Goal: Find specific page/section: Find specific page/section

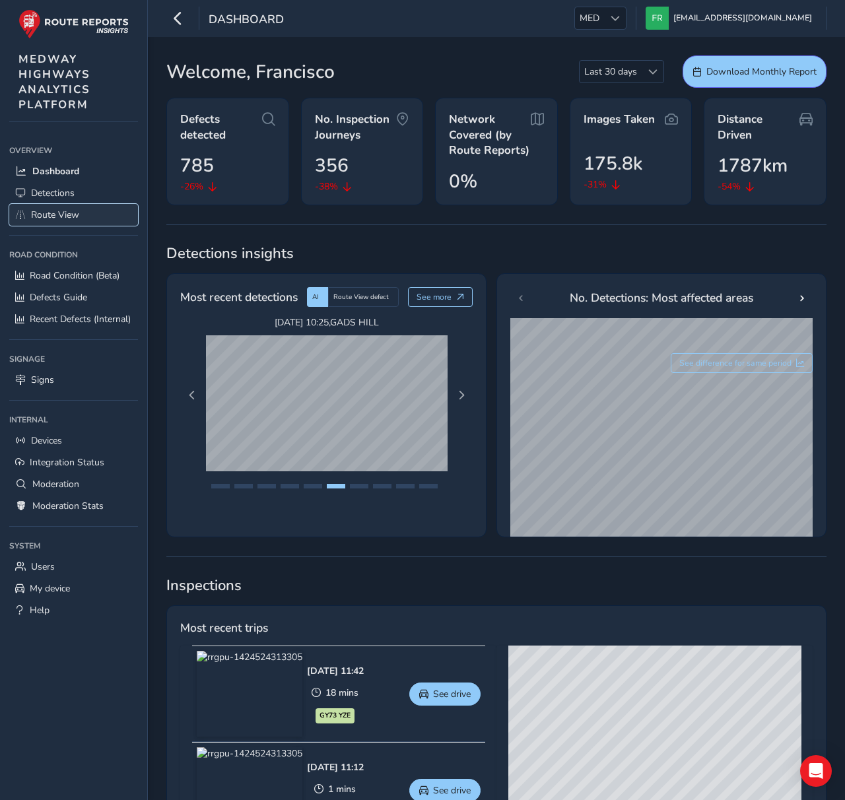
click at [44, 209] on span "Route View" at bounding box center [55, 215] width 48 height 13
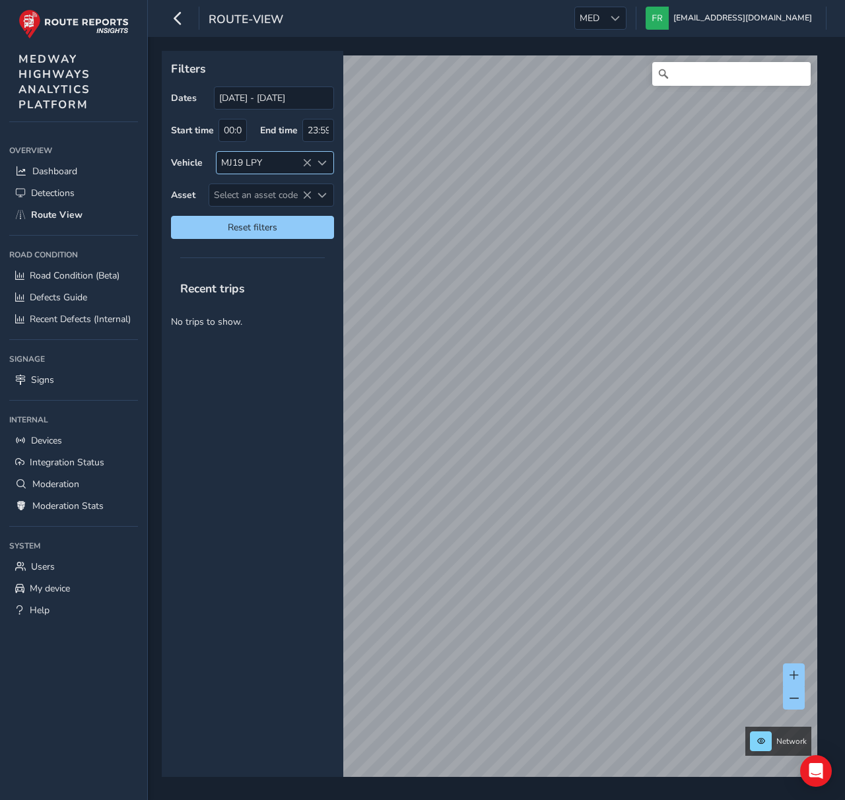
drag, startPoint x: 312, startPoint y: 162, endPoint x: 305, endPoint y: 168, distance: 9.8
click at [312, 162] on div at bounding box center [322, 163] width 22 height 22
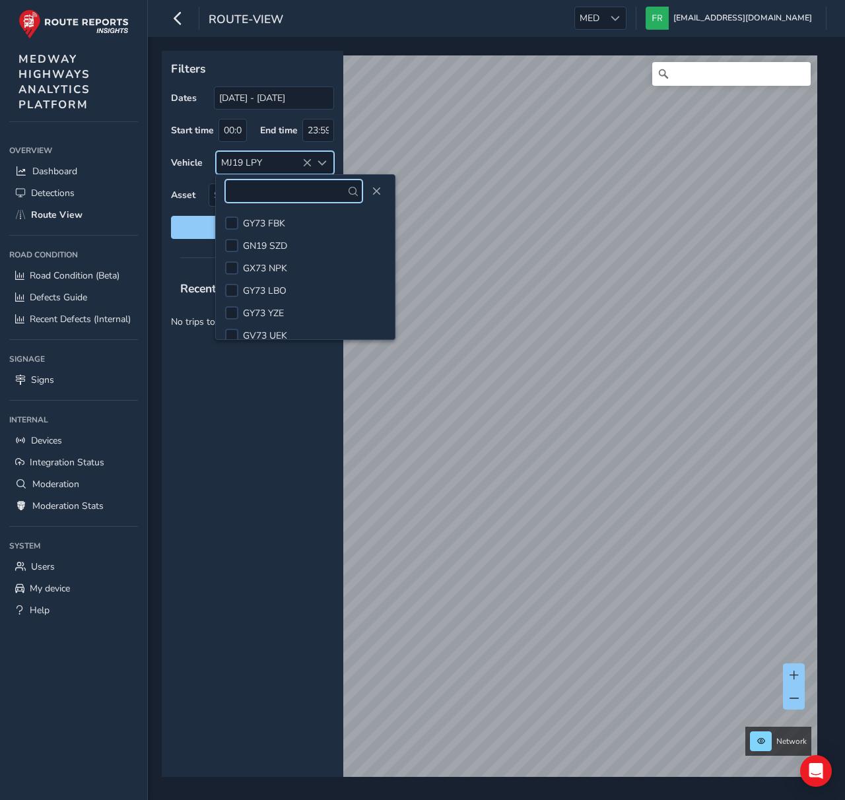
scroll to position [30, 0]
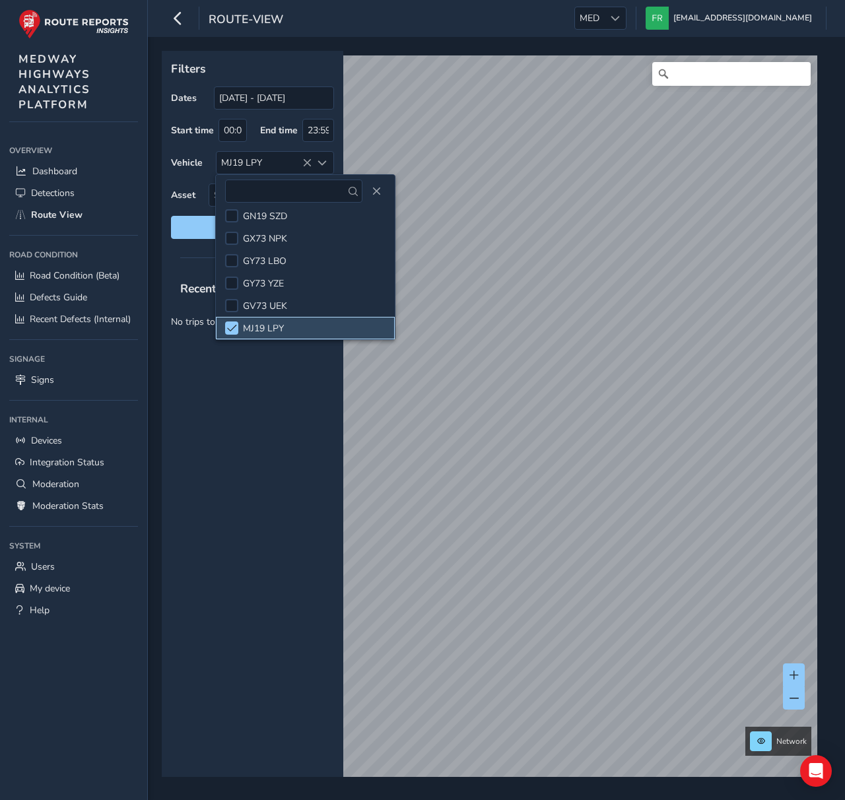
click at [234, 336] on li "MJ19 LPY" at bounding box center [305, 328] width 179 height 22
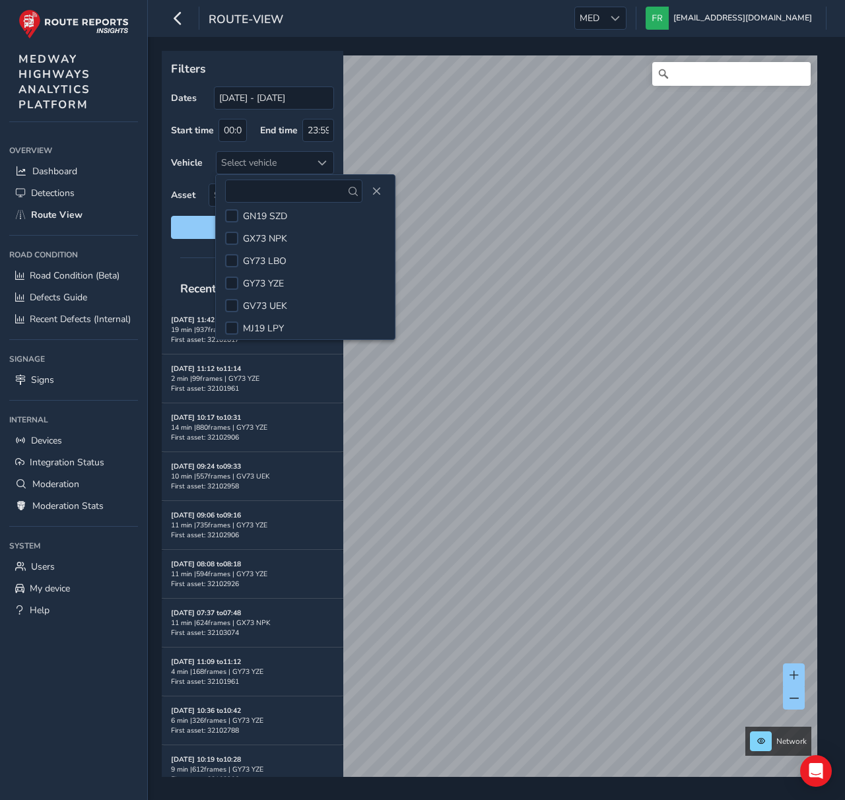
click at [158, 182] on div "Filters Dates [DATE] - [DATE] Start time 00:00 End time 23:59 Vehicle Select ve…" at bounding box center [496, 418] width 697 height 763
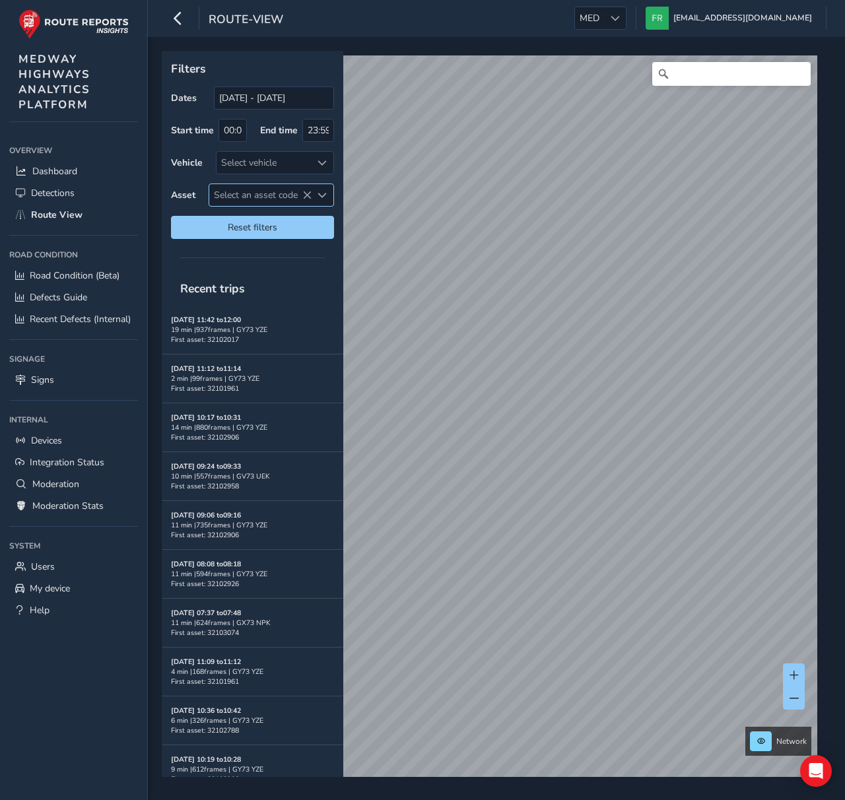
click at [239, 190] on span "Select an asset code" at bounding box center [260, 195] width 102 height 22
type input "32103074"
click at [249, 247] on li "32103074" at bounding box center [287, 254] width 156 height 20
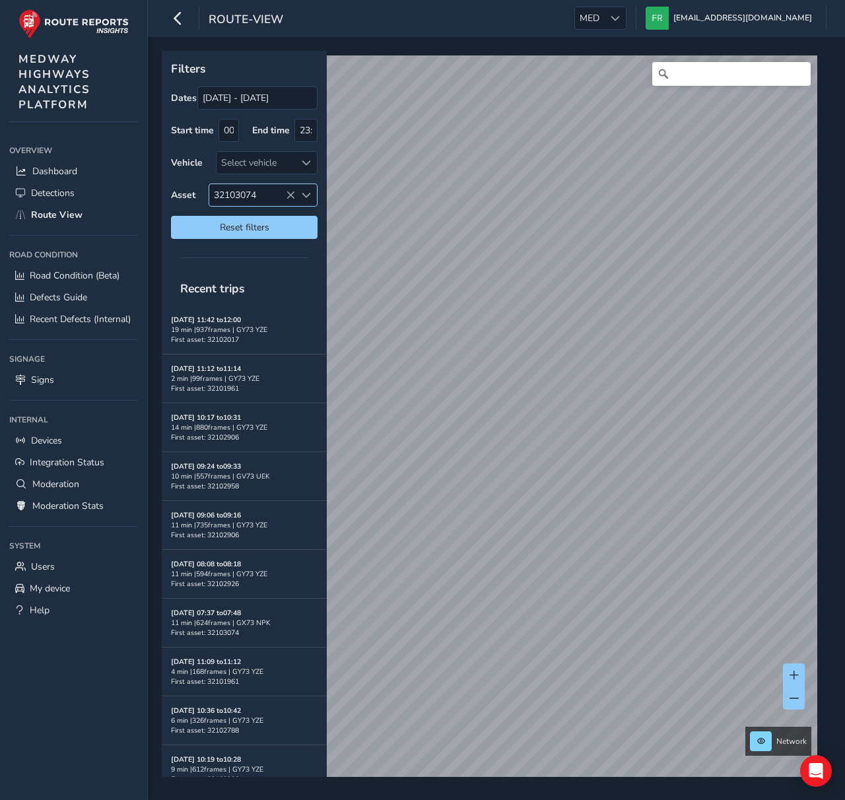
click at [287, 195] on icon at bounding box center [290, 195] width 9 height 9
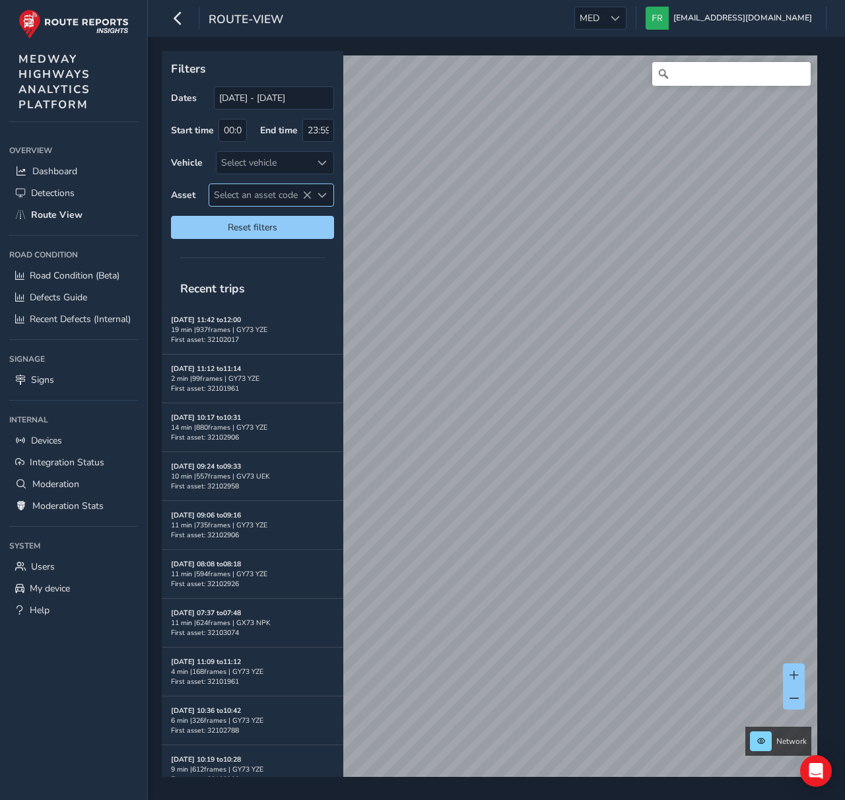
click at [247, 199] on span "Select an asset code" at bounding box center [260, 195] width 102 height 22
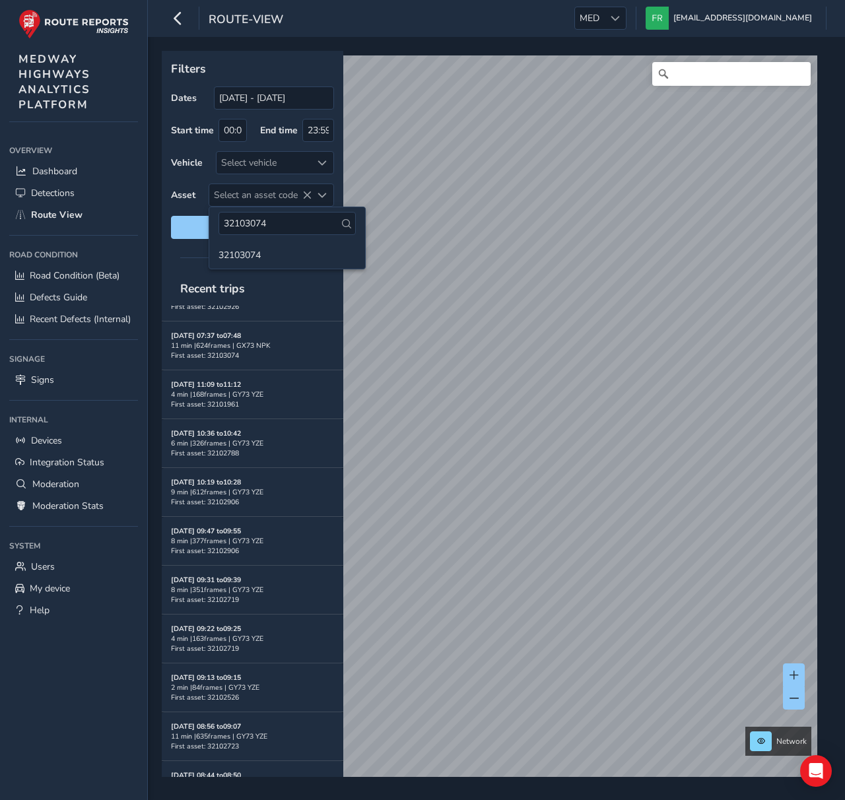
scroll to position [457, 0]
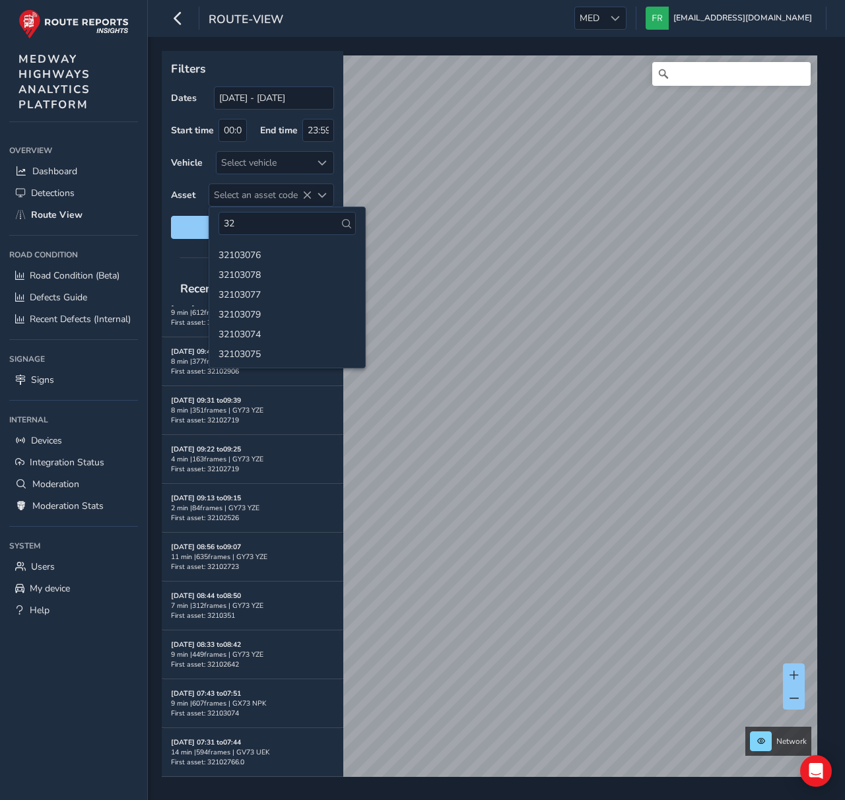
type input "3"
click at [275, 350] on li "32101970" at bounding box center [287, 359] width 156 height 20
